Goal: Task Accomplishment & Management: Manage account settings

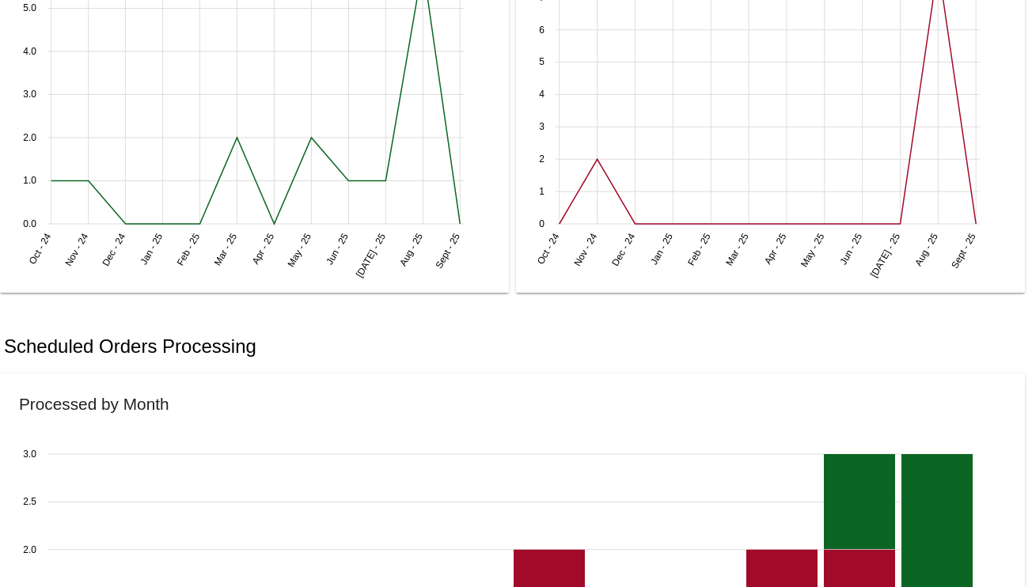
scroll to position [665, 0]
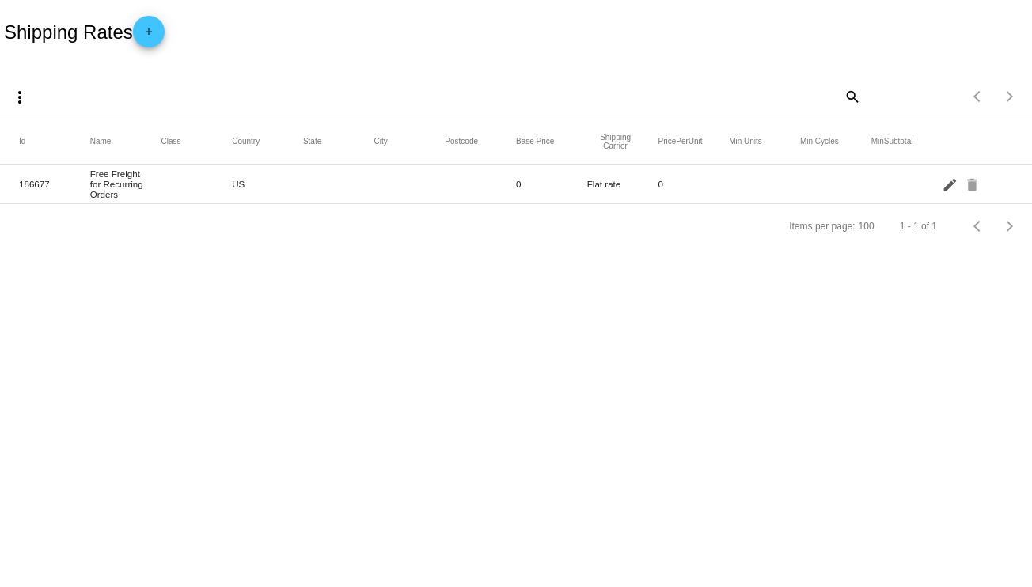
click at [953, 186] on mat-icon "edit" at bounding box center [951, 184] width 19 height 25
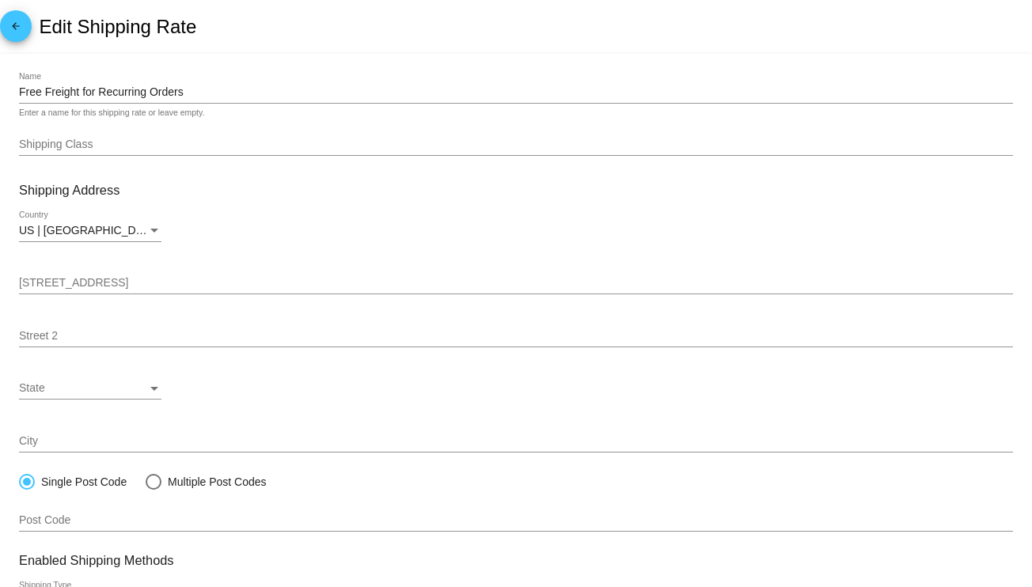
click at [112, 99] on div "Free Freight for Recurring Orders Name" at bounding box center [516, 88] width 994 height 31
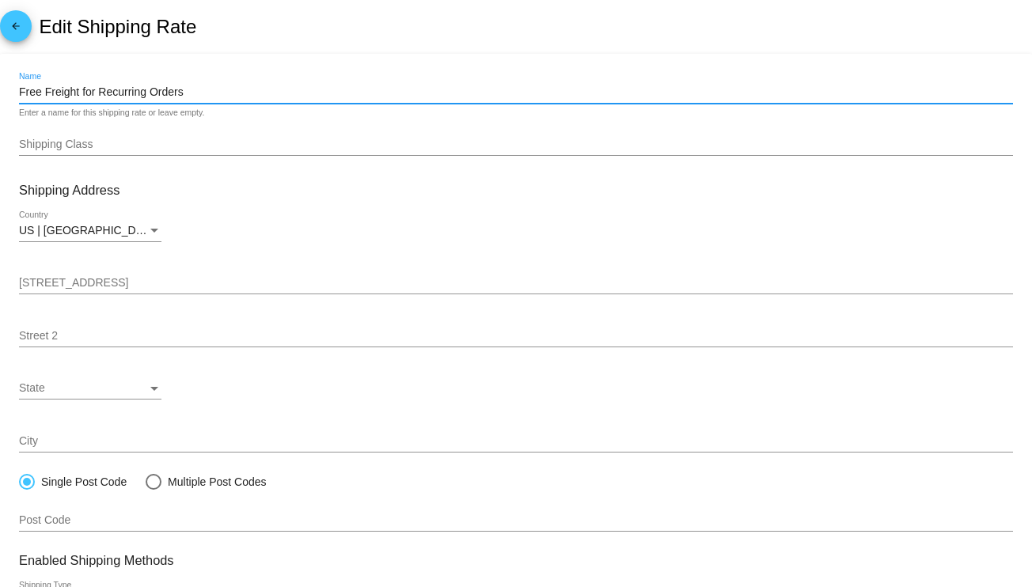
click at [127, 87] on input "Free Freight for Recurring Orders" at bounding box center [516, 92] width 994 height 13
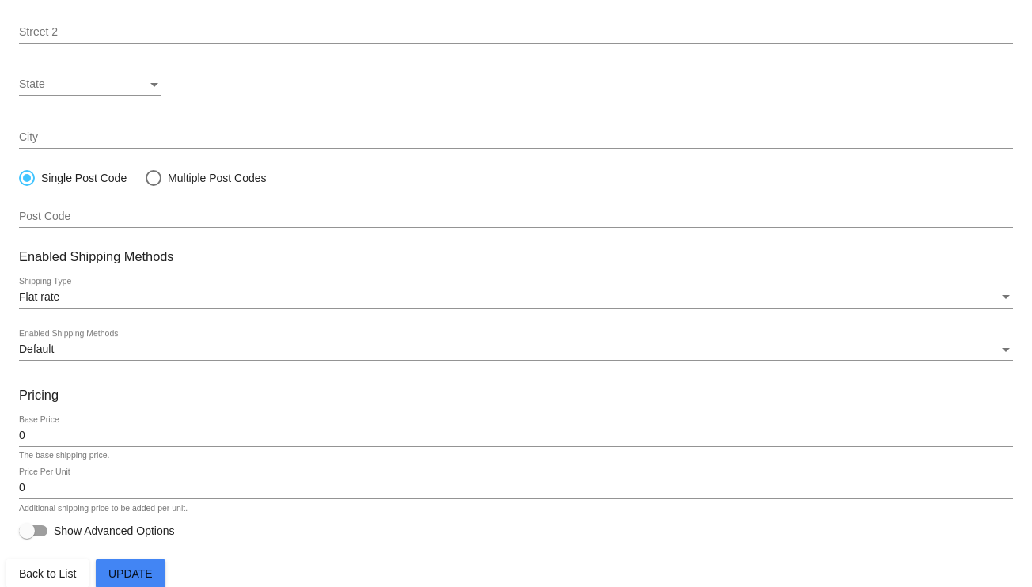
scroll to position [312, 0]
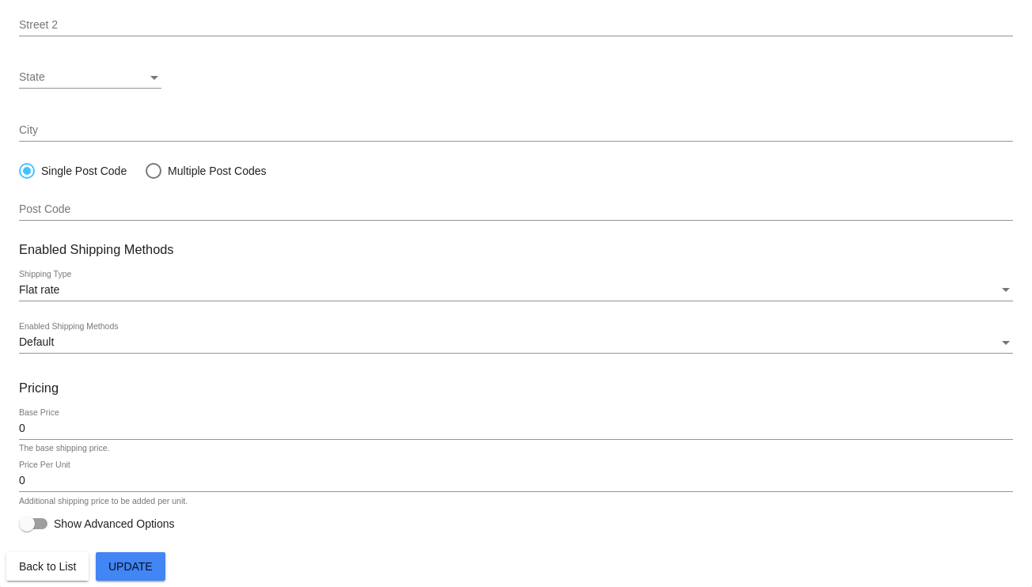
type input "10% Shipping"
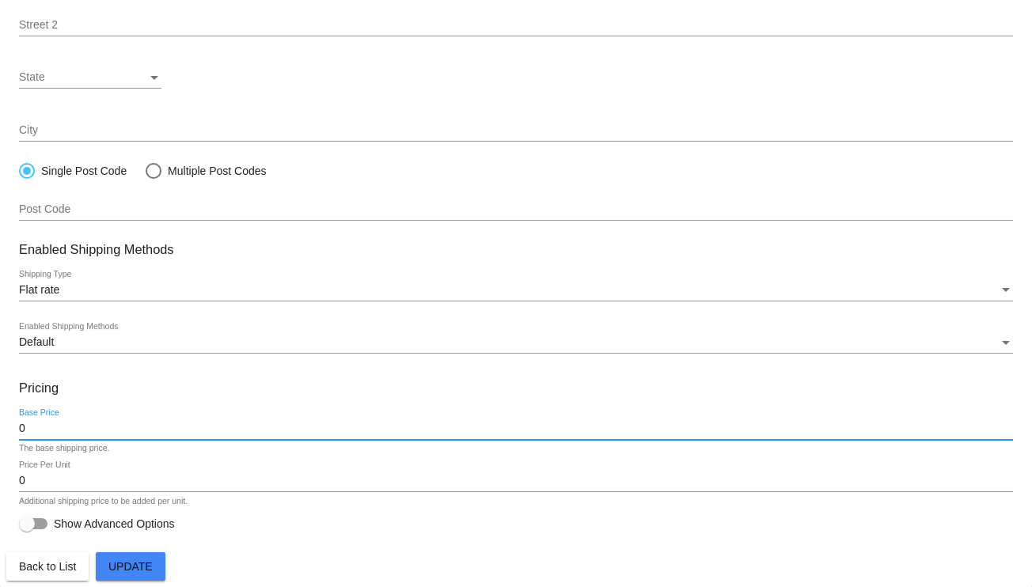
click at [59, 431] on input "0" at bounding box center [516, 429] width 994 height 13
type input "87.84"
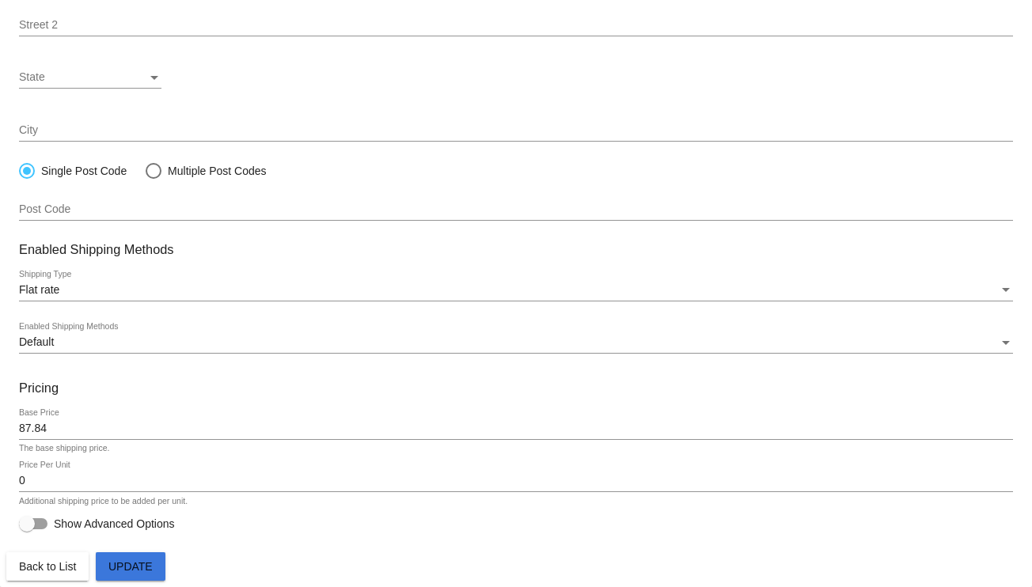
click at [130, 556] on button "Update" at bounding box center [131, 566] width 70 height 28
